Goal: Information Seeking & Learning: Learn about a topic

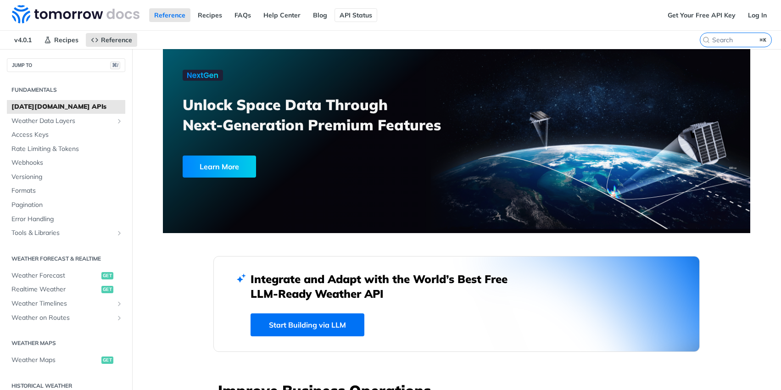
click at [349, 10] on div "Reference Recipes FAQs Help Center Blog API Status" at bounding box center [331, 15] width 663 height 30
click at [348, 19] on link "API Status" at bounding box center [356, 15] width 43 height 14
click at [68, 154] on link "Rate Limiting & Tokens" at bounding box center [66, 149] width 118 height 14
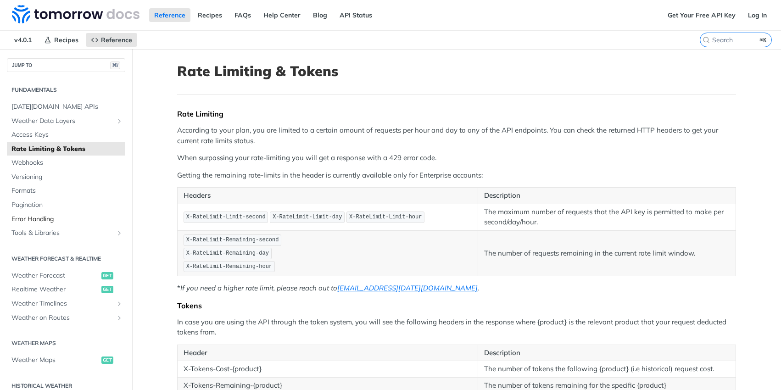
click at [50, 221] on span "Error Handling" at bounding box center [67, 219] width 112 height 9
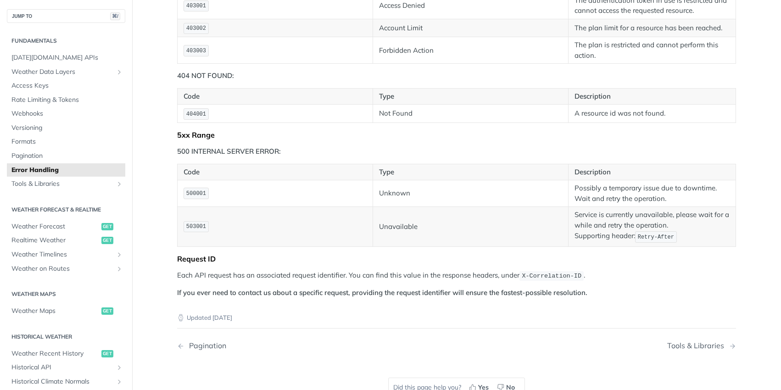
scroll to position [671, 0]
